Goal: Information Seeking & Learning: Learn about a topic

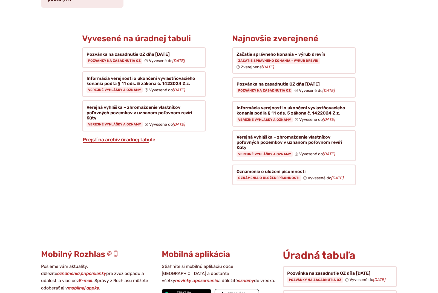
scroll to position [346, 0]
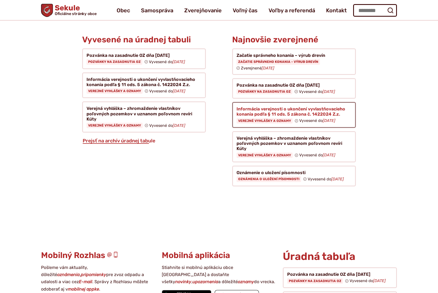
click at [255, 102] on figure at bounding box center [294, 115] width 124 height 26
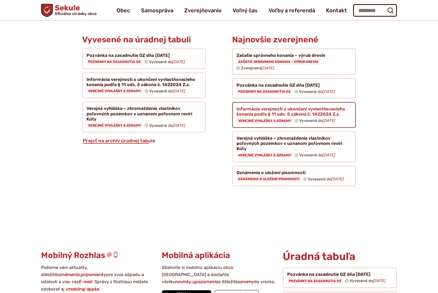
click at [255, 102] on figure at bounding box center [294, 115] width 124 height 26
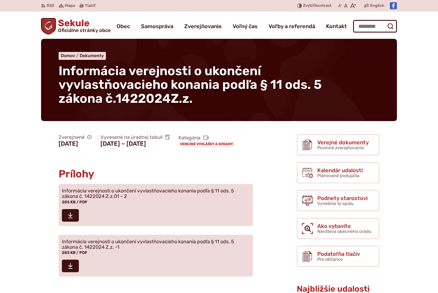
click at [75, 27] on span "Sekule Oficiálne stránky obce" at bounding box center [83, 26] width 55 height 14
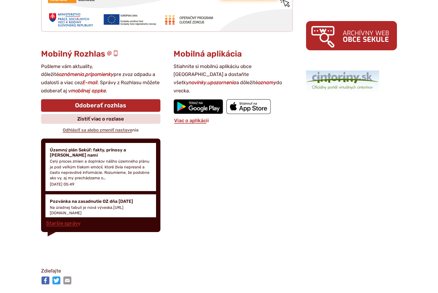
scroll to position [695, 0]
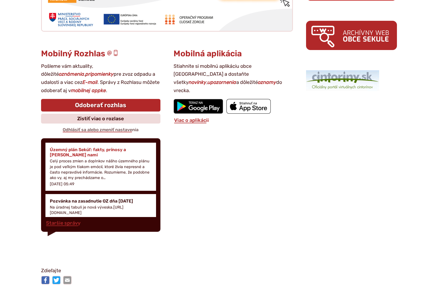
click at [76, 150] on h4 "Územný plán Sekúľ: fakty, prínosy a [PERSON_NAME] nami" at bounding box center [101, 152] width 102 height 10
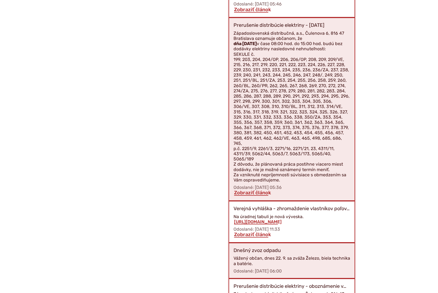
scroll to position [615, 0]
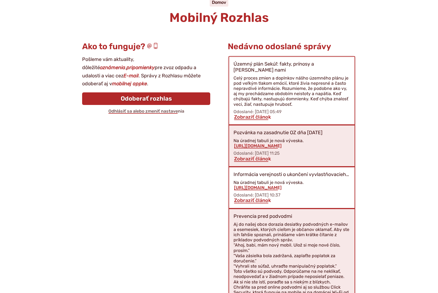
scroll to position [0, 0]
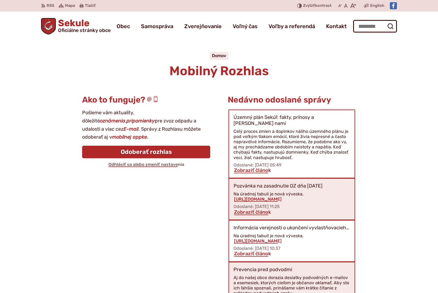
click at [50, 28] on img "Logo Sekule, prejsť na domovskú stránku." at bounding box center [48, 26] width 15 height 16
